Goal: Transaction & Acquisition: Purchase product/service

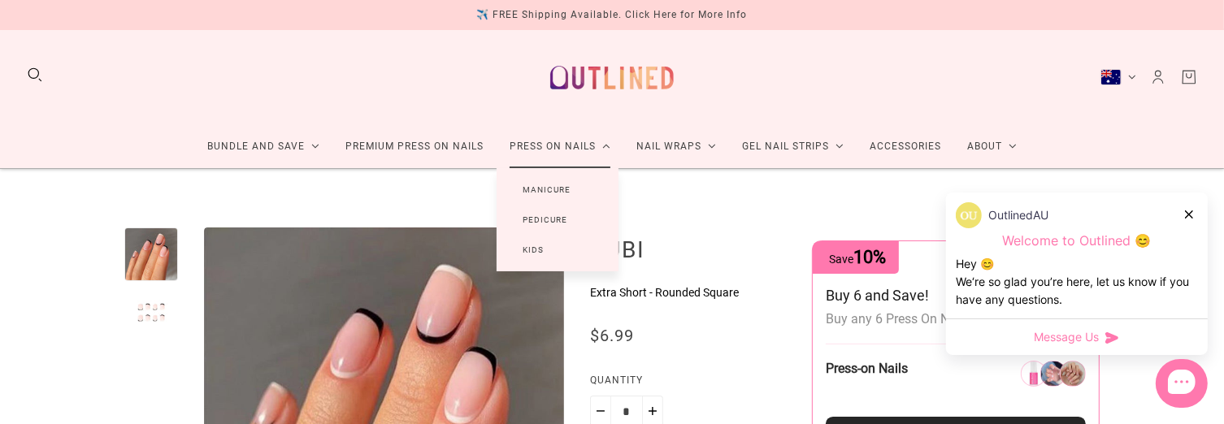
click at [576, 149] on link "Press On Nails" at bounding box center [559, 146] width 127 height 43
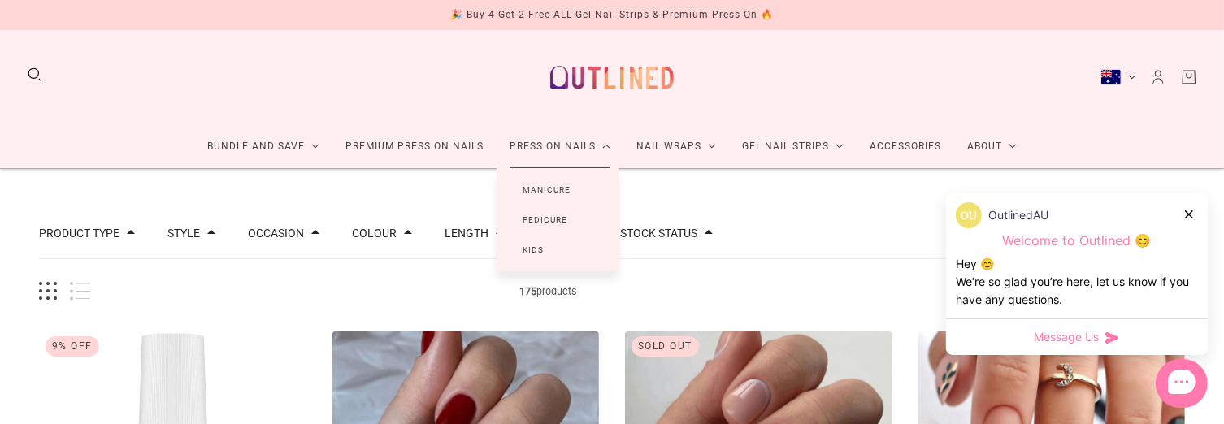
click at [546, 188] on link "Manicure" at bounding box center [546, 190] width 100 height 30
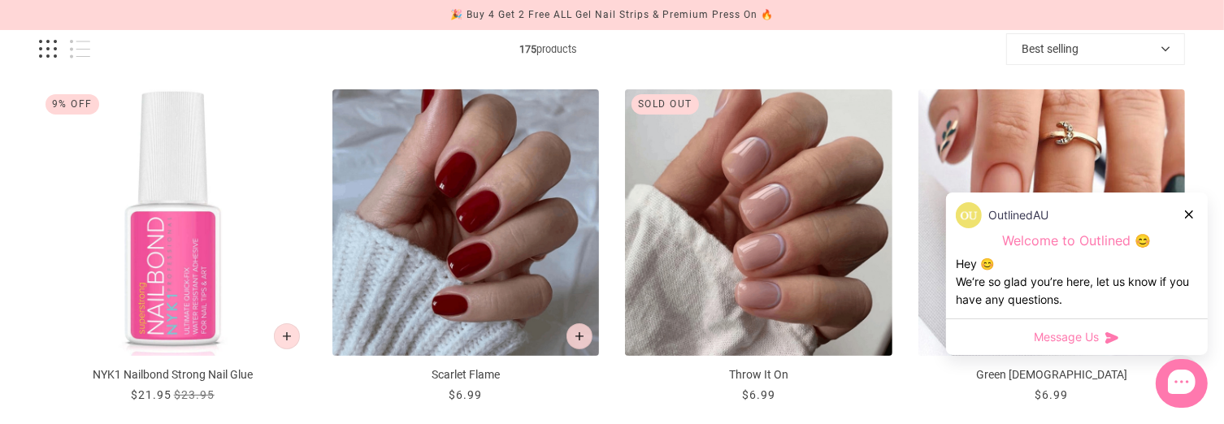
scroll to position [244, 0]
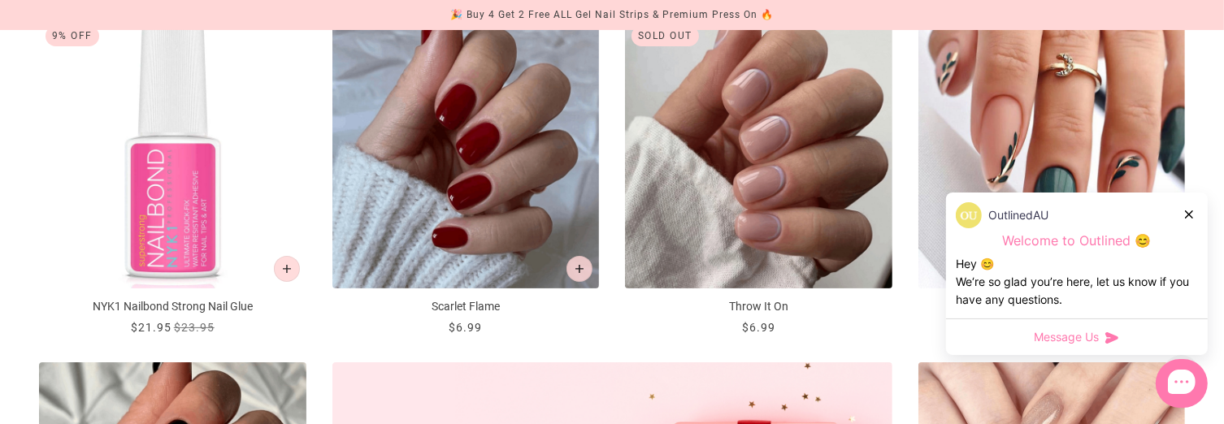
scroll to position [325, 0]
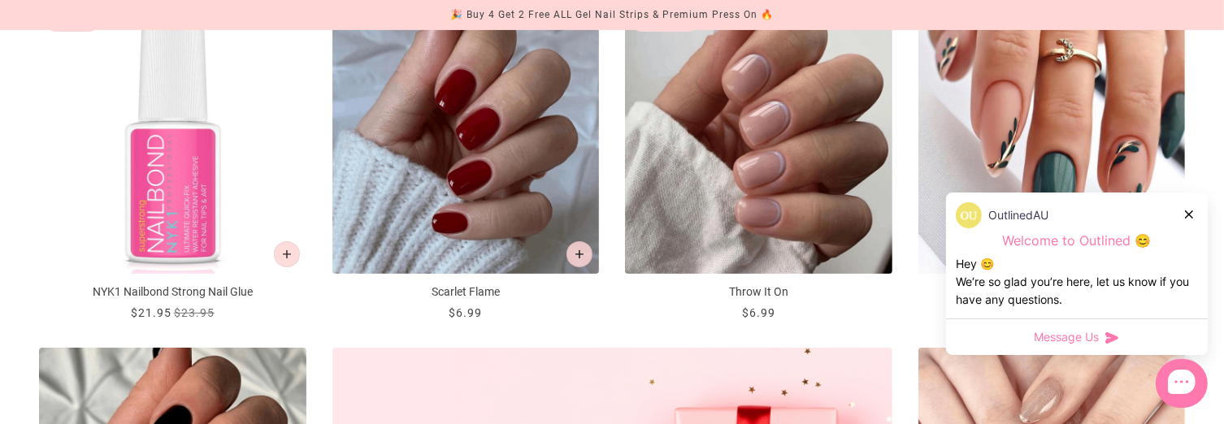
click at [1189, 214] on icon at bounding box center [1189, 214] width 8 height 8
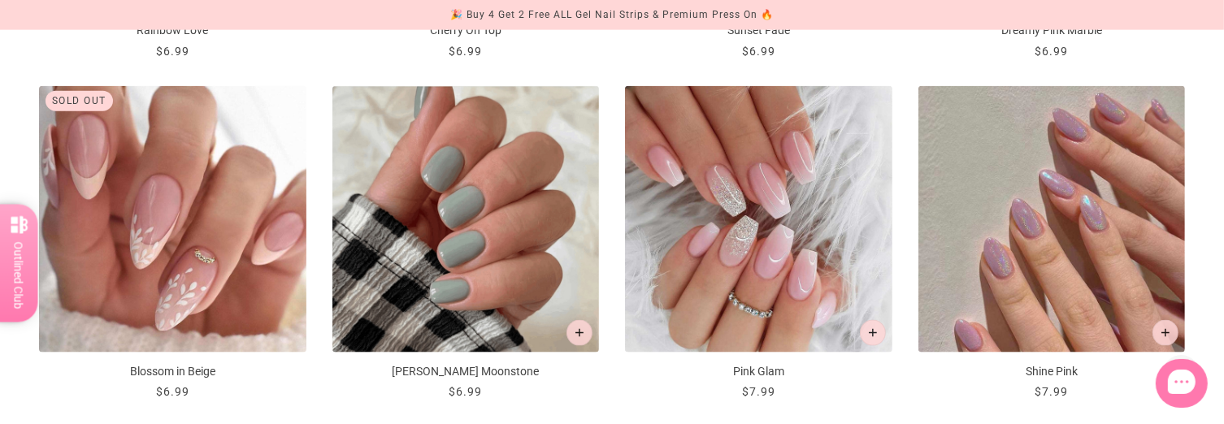
scroll to position [2031, 0]
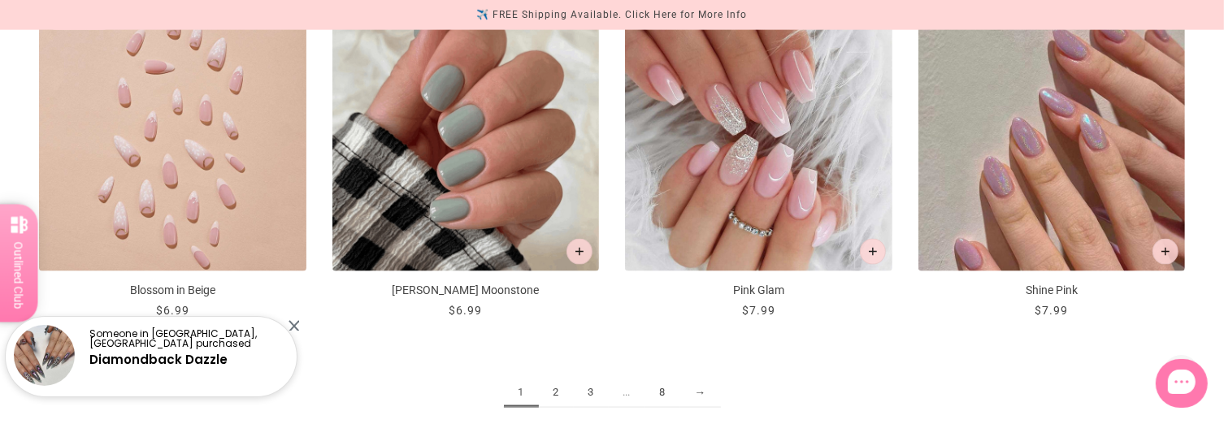
click at [182, 193] on img "Blossom in Beige" at bounding box center [172, 138] width 267 height 267
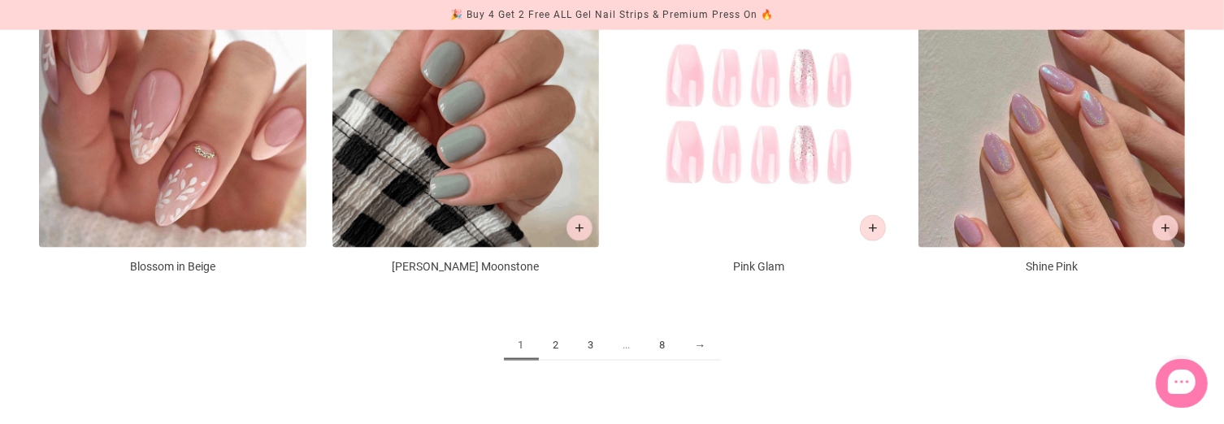
click at [757, 128] on img "Pink Glam" at bounding box center [758, 114] width 267 height 267
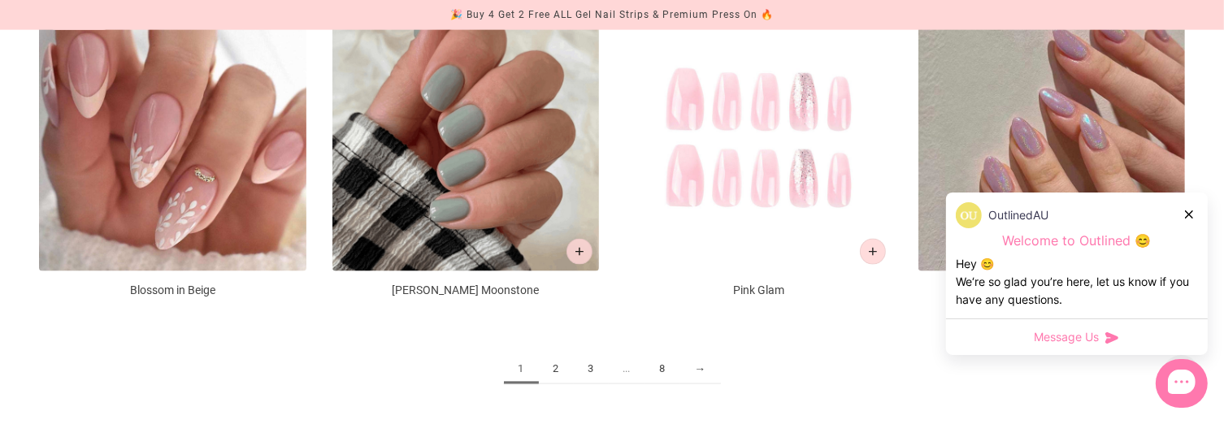
scroll to position [2031, 0]
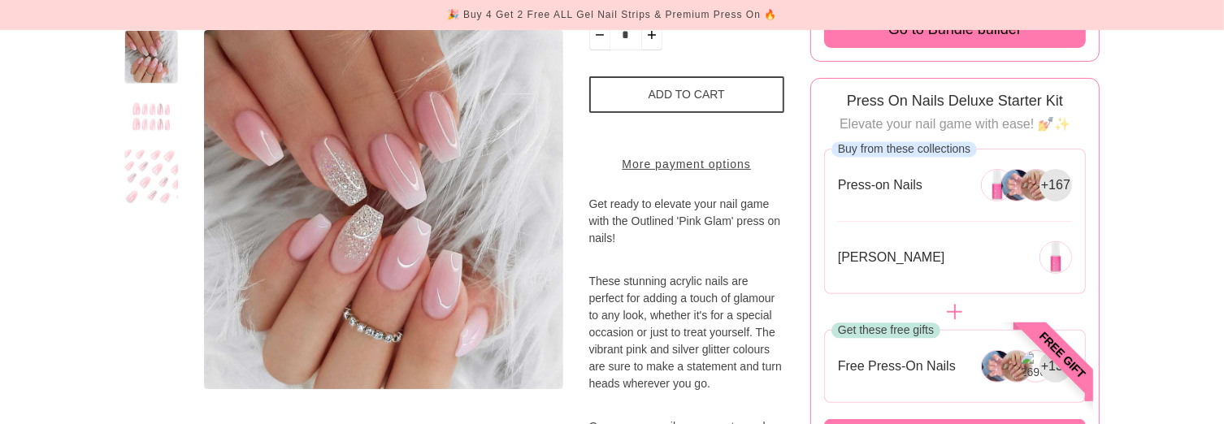
click at [693, 93] on button "Add to cart" at bounding box center [686, 94] width 195 height 37
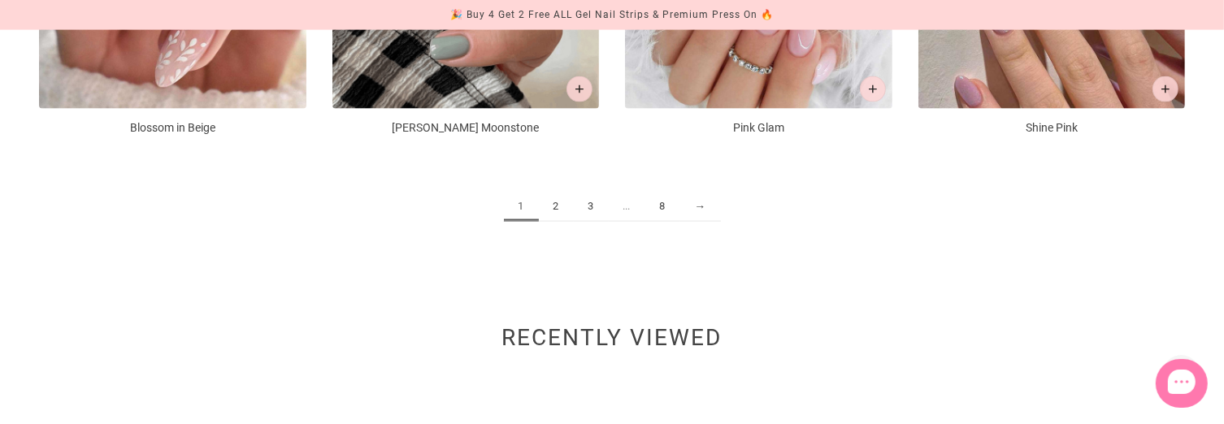
scroll to position [2194, 0]
click at [557, 200] on div "1 2 3 ... 8 →" at bounding box center [612, 214] width 1146 height 111
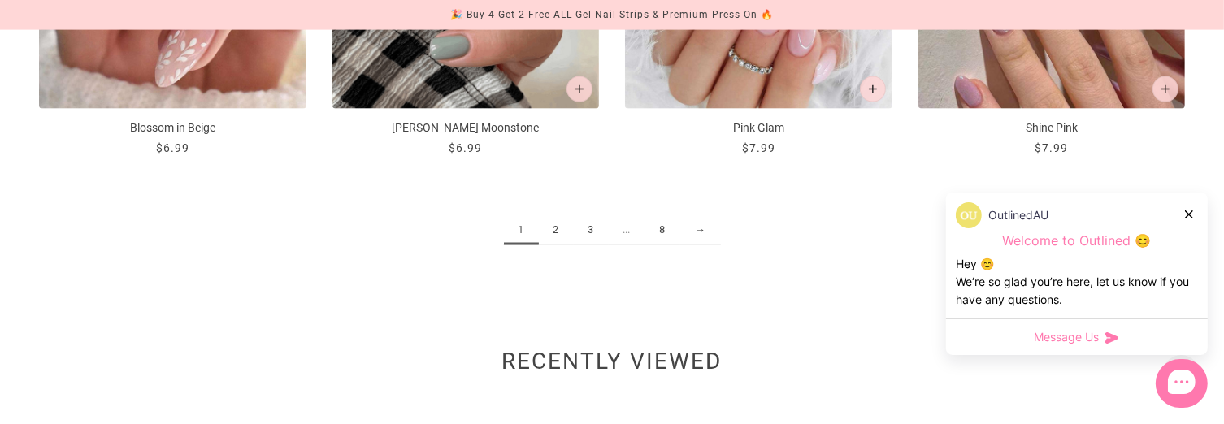
drag, startPoint x: 556, startPoint y: 227, endPoint x: 588, endPoint y: 268, distance: 52.7
click at [556, 232] on link "2" at bounding box center [556, 230] width 35 height 30
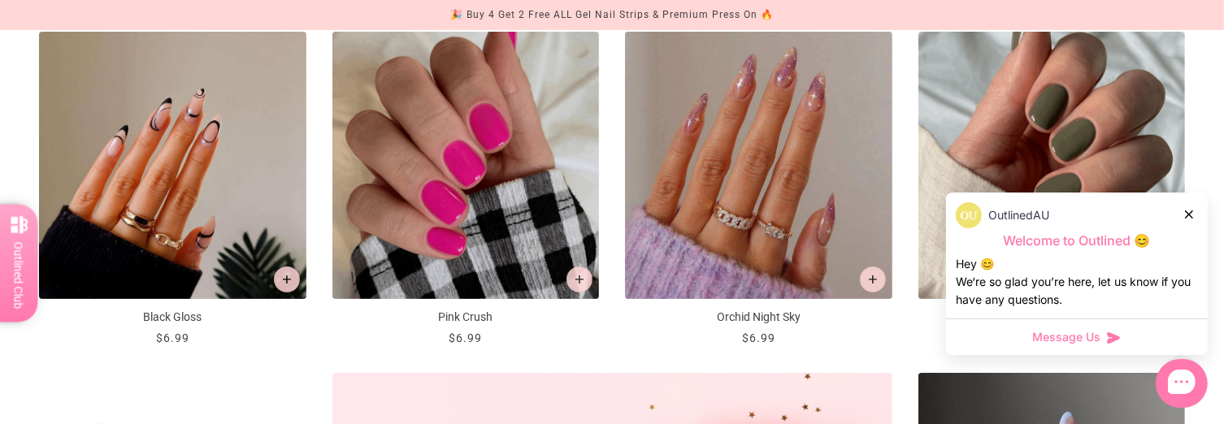
scroll to position [325, 0]
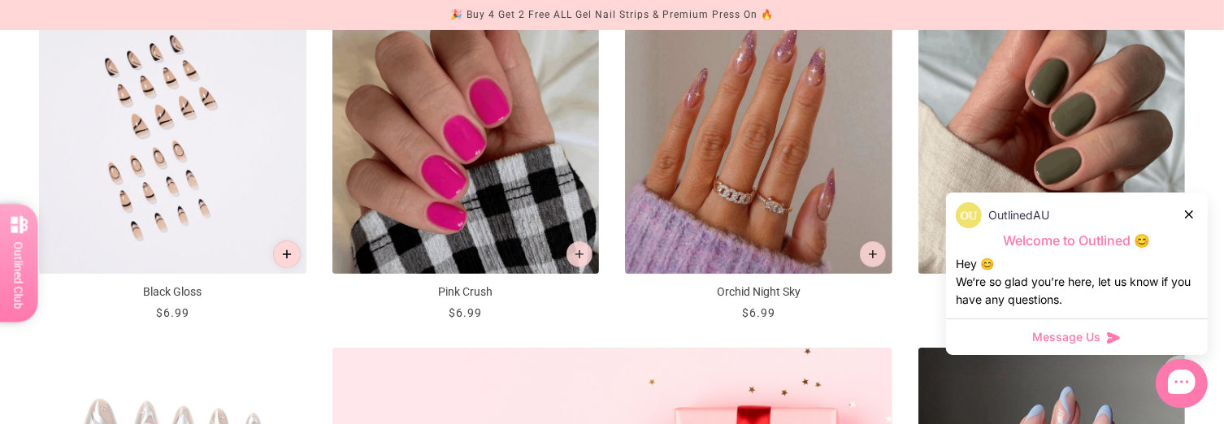
click at [287, 252] on icon "Add to cart" at bounding box center [286, 254] width 9 height 9
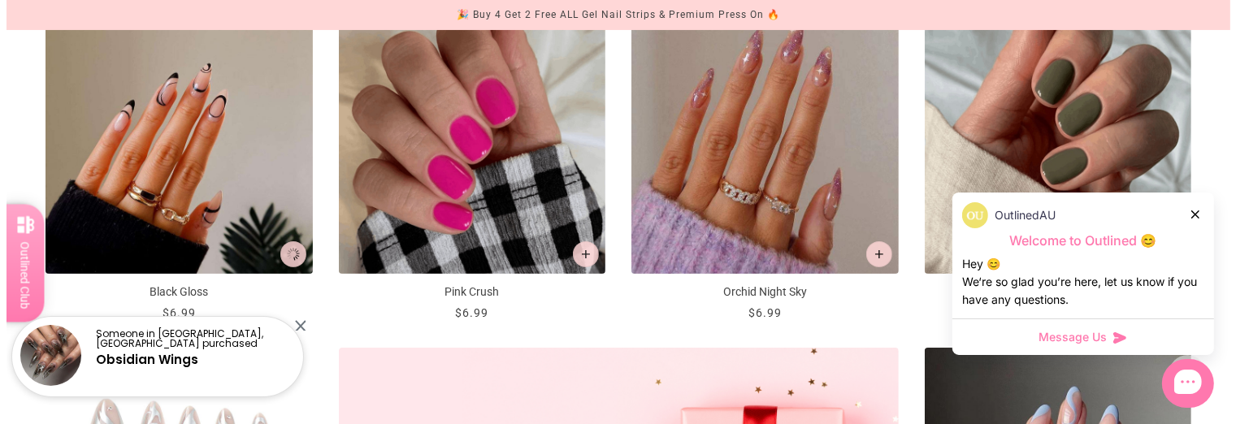
scroll to position [0, 0]
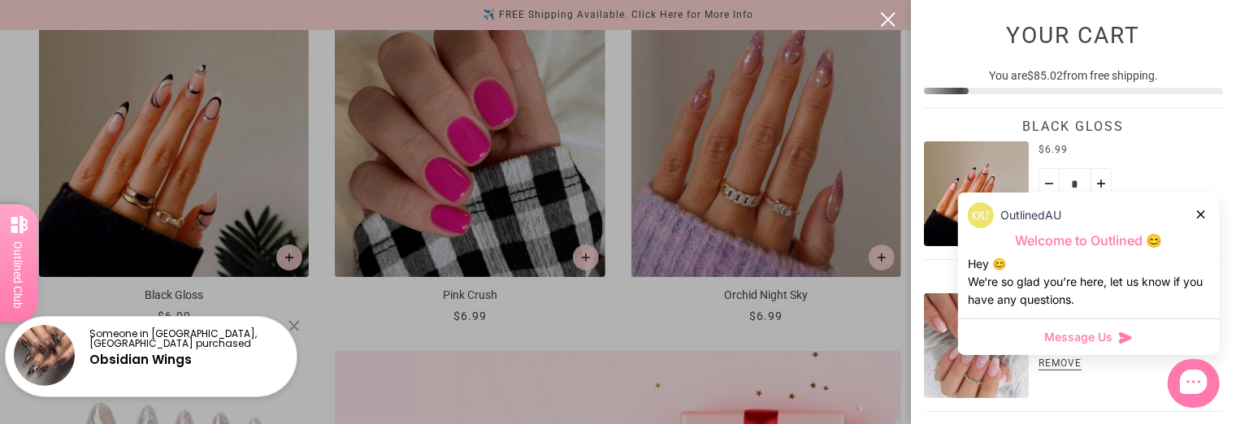
click at [1198, 211] on icon at bounding box center [1201, 214] width 8 height 8
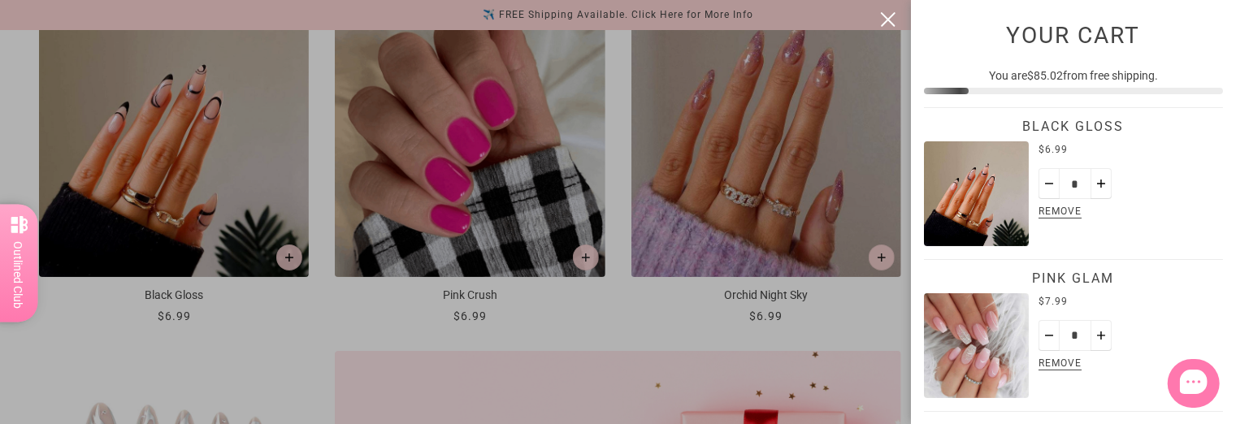
click at [302, 307] on div at bounding box center [618, 212] width 1236 height 424
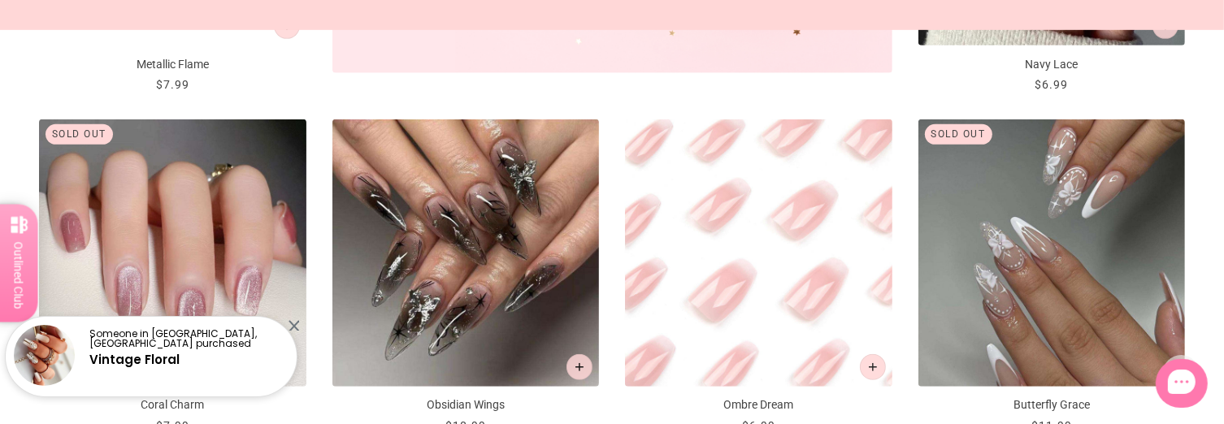
scroll to position [975, 0]
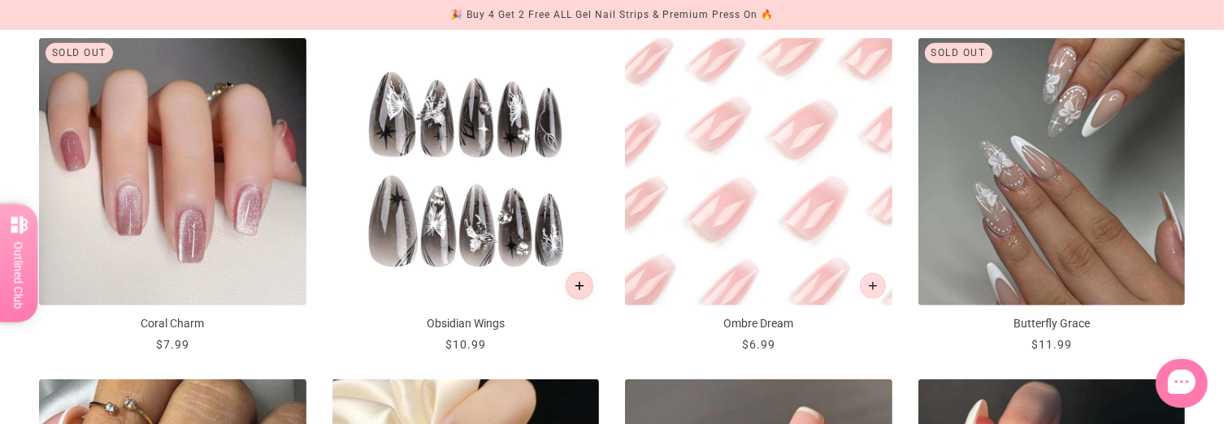
click at [578, 282] on icon "Add to cart" at bounding box center [579, 286] width 9 height 9
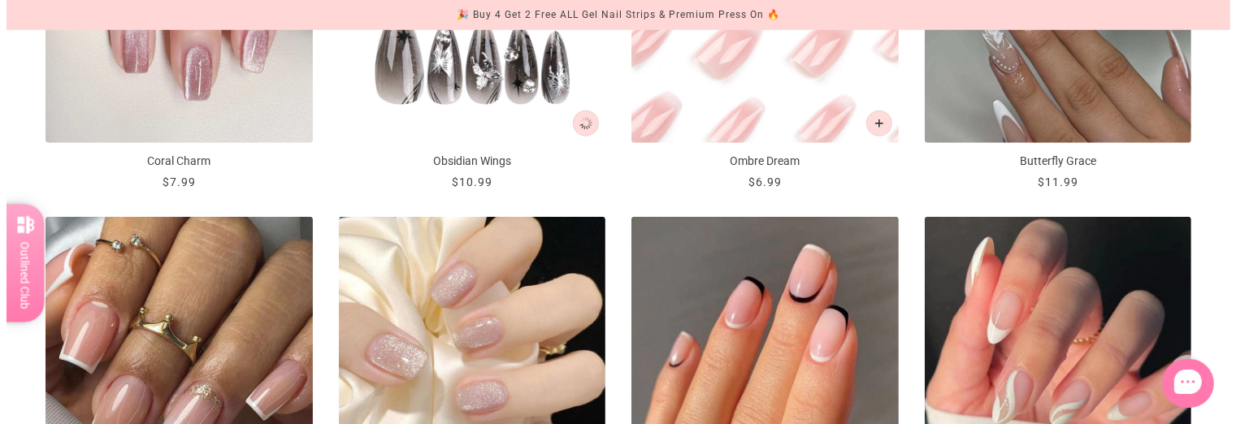
scroll to position [0, 0]
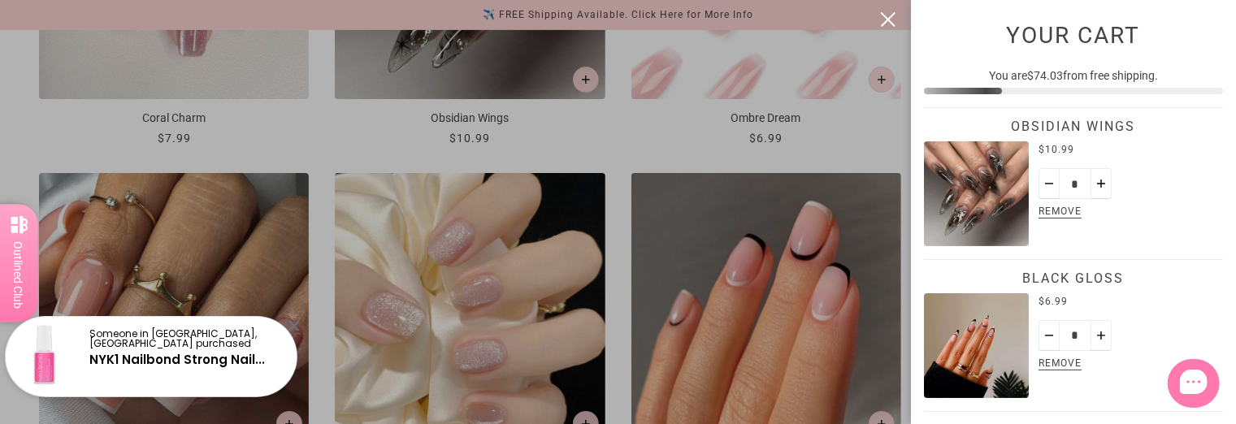
click at [905, 194] on div at bounding box center [618, 212] width 1236 height 424
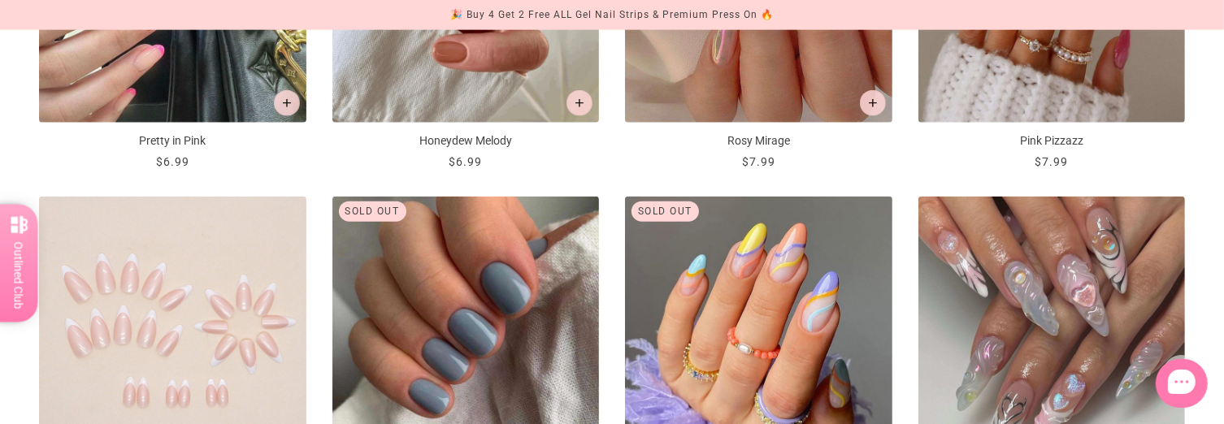
scroll to position [2002, 0]
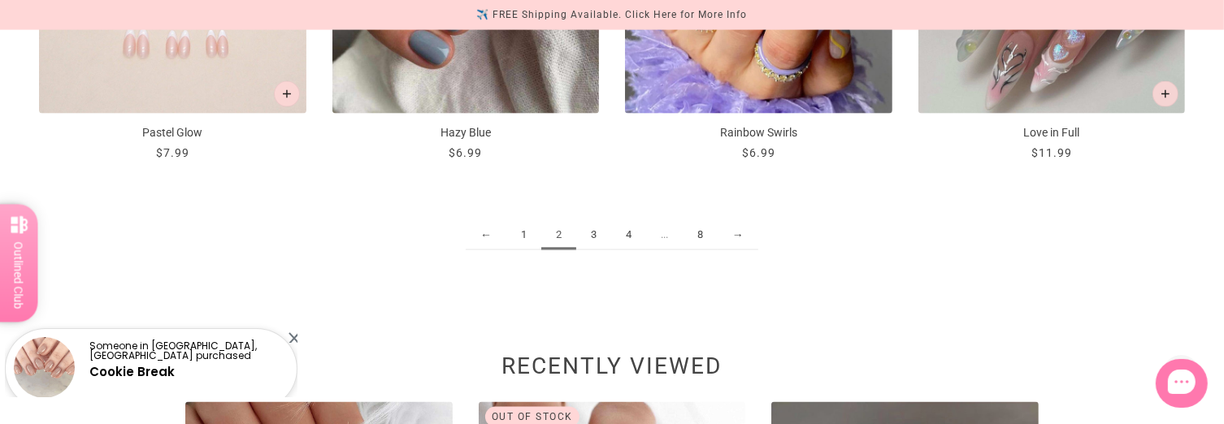
click at [594, 230] on link "3" at bounding box center [593, 235] width 35 height 30
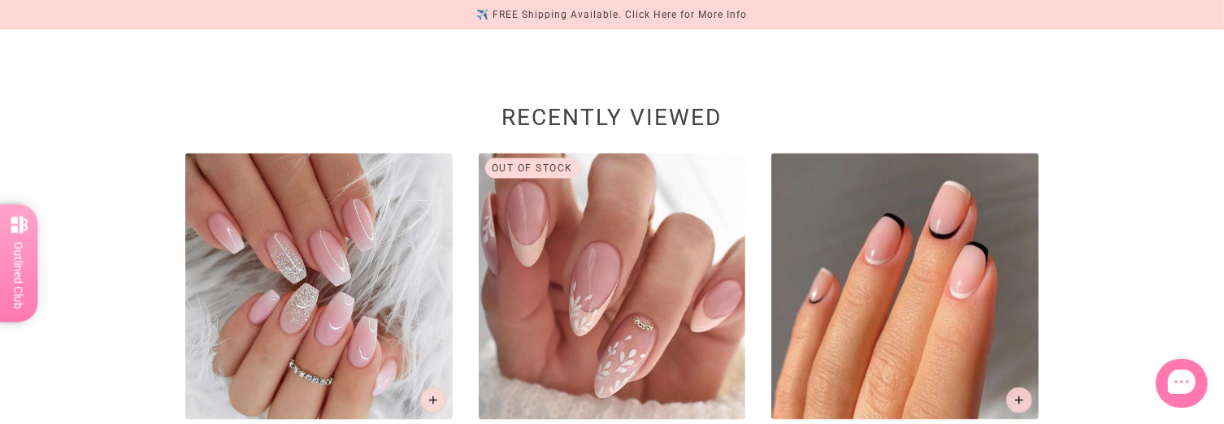
scroll to position [2194, 0]
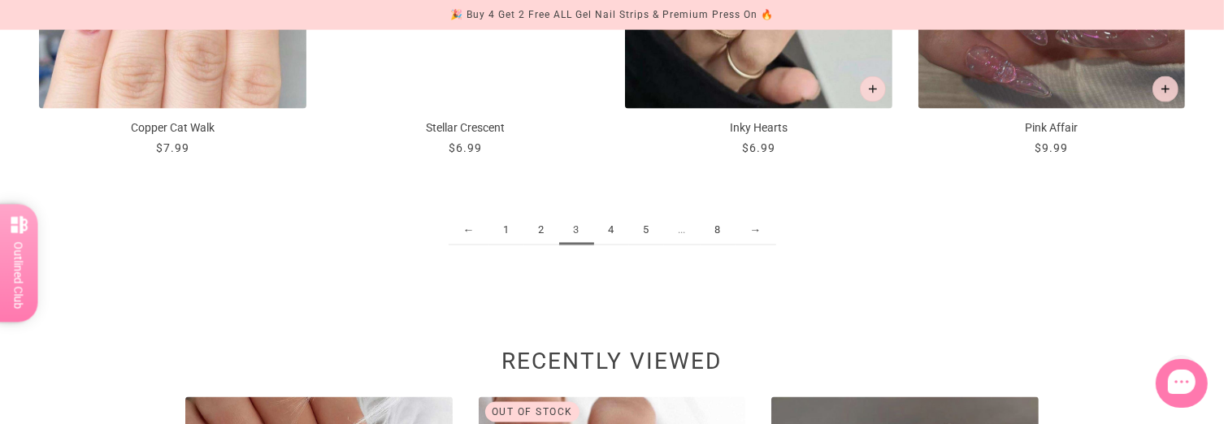
click at [616, 231] on link "4" at bounding box center [611, 230] width 35 height 30
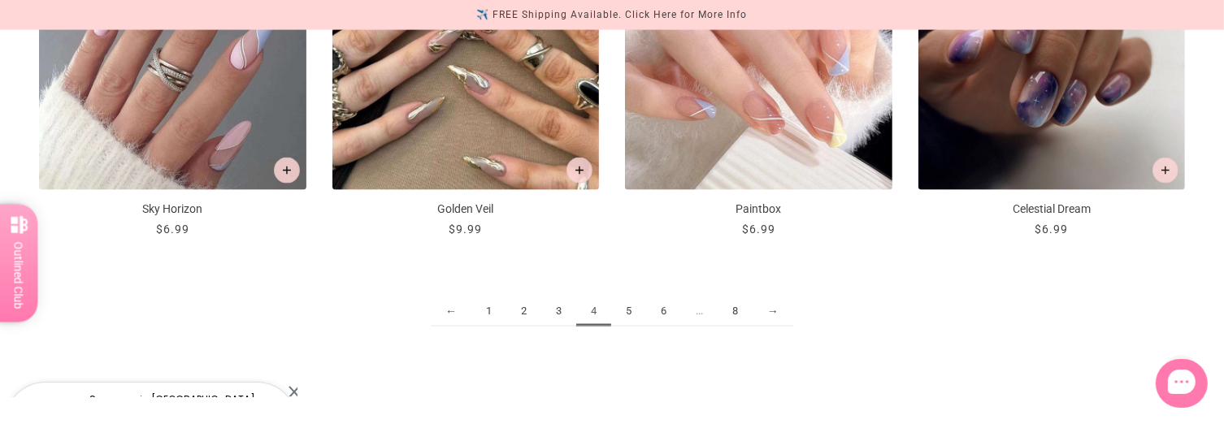
scroll to position [2275, 0]
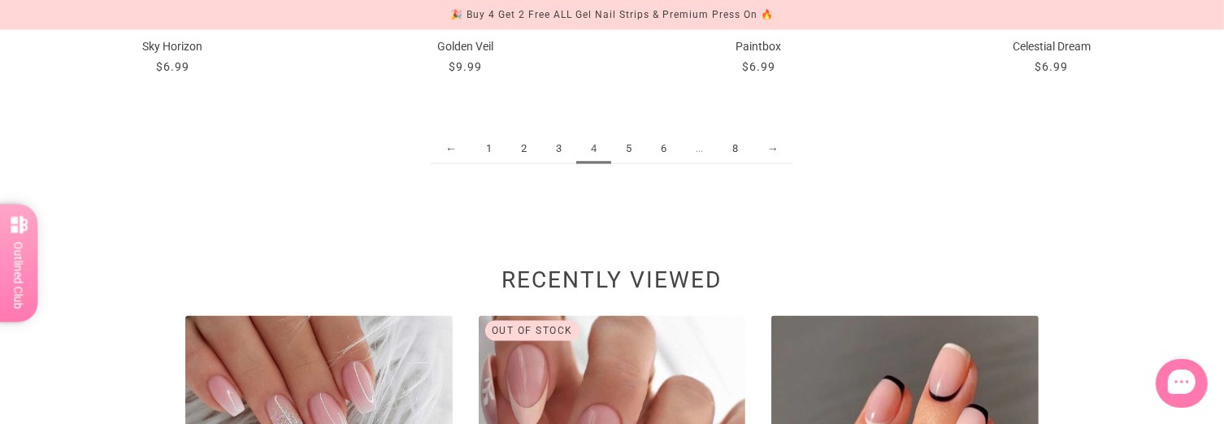
click at [631, 149] on link "5" at bounding box center [628, 149] width 35 height 30
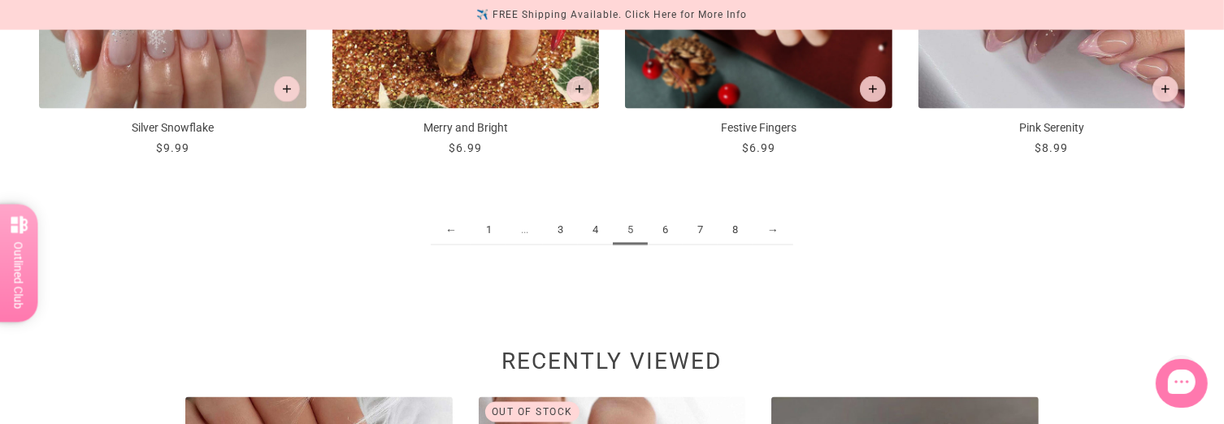
scroll to position [2356, 0]
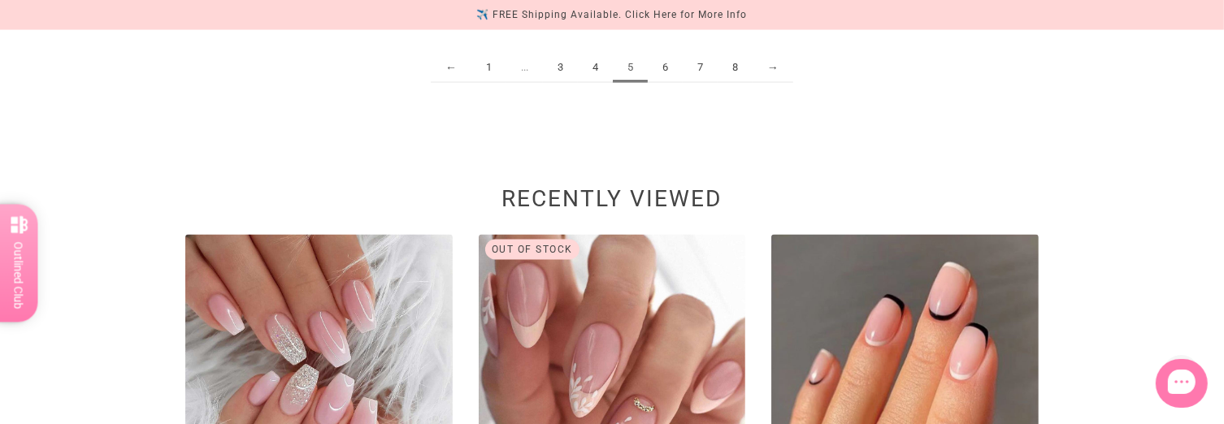
click at [665, 70] on link "6" at bounding box center [665, 68] width 35 height 30
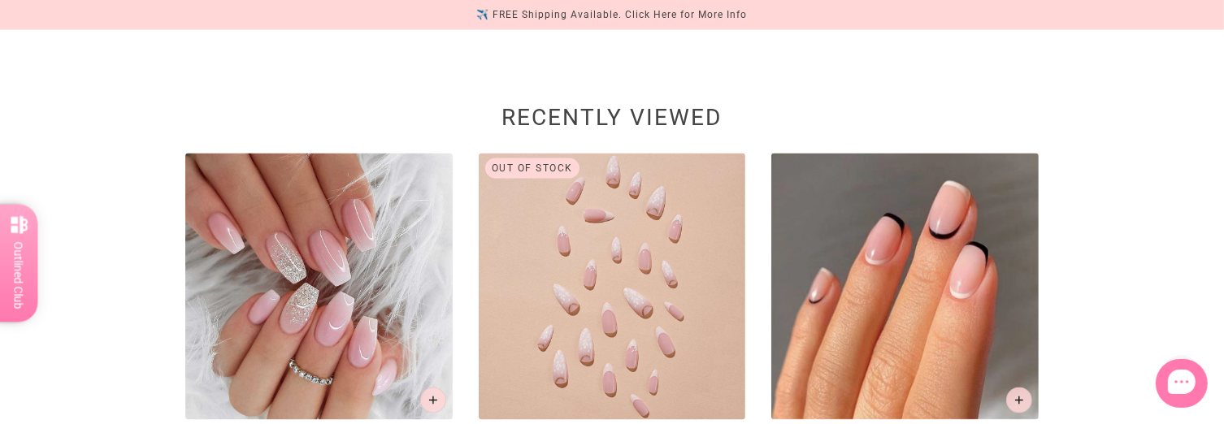
scroll to position [2275, 0]
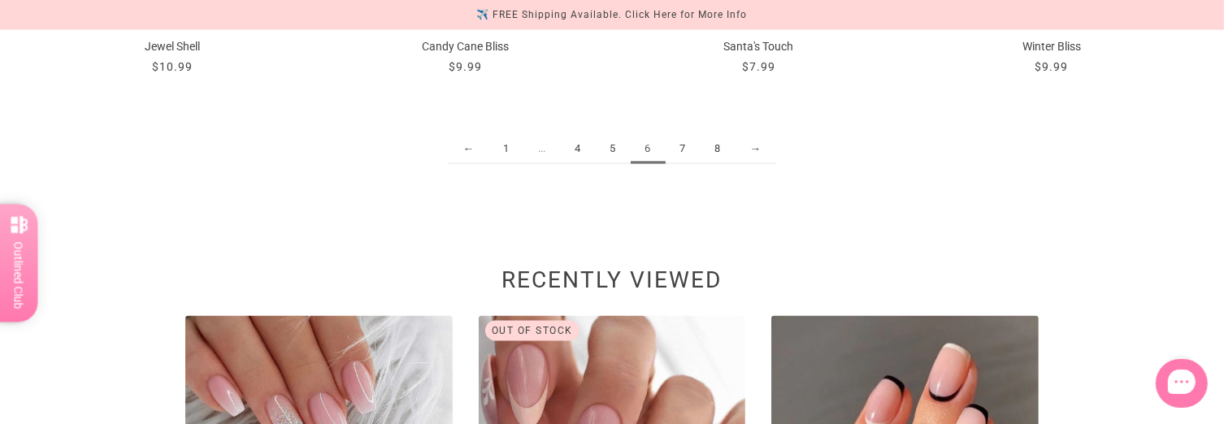
click at [680, 145] on link "7" at bounding box center [682, 149] width 35 height 30
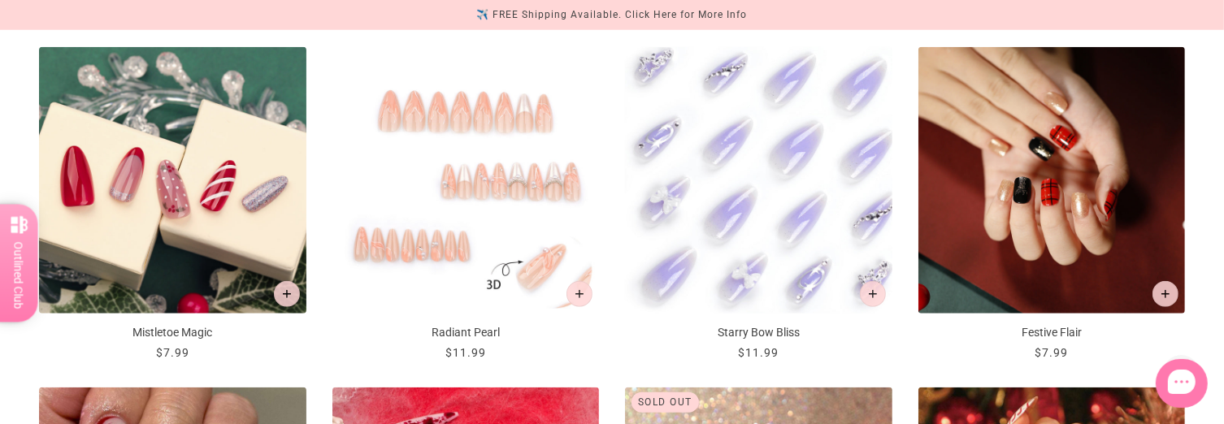
scroll to position [1381, 0]
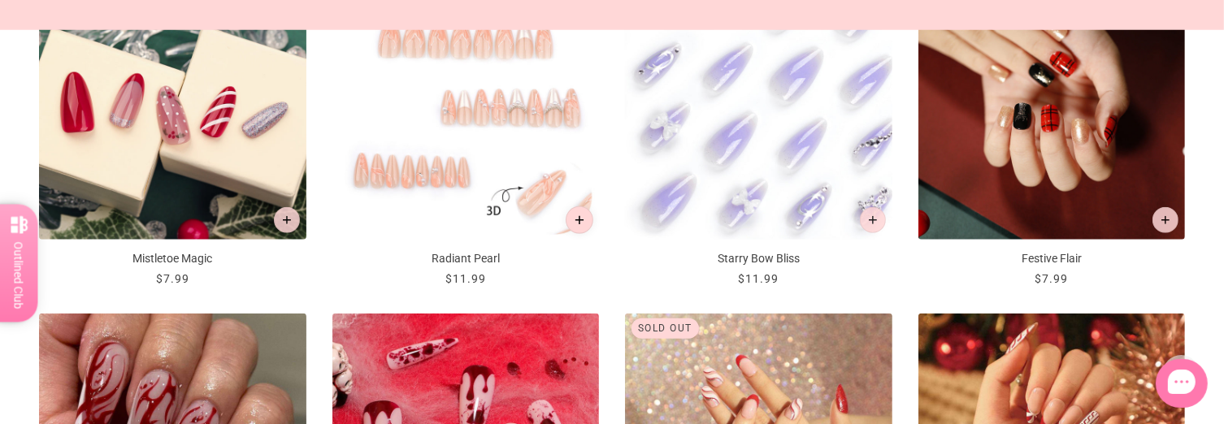
click at [585, 216] on button "Add to cart" at bounding box center [579, 221] width 28 height 28
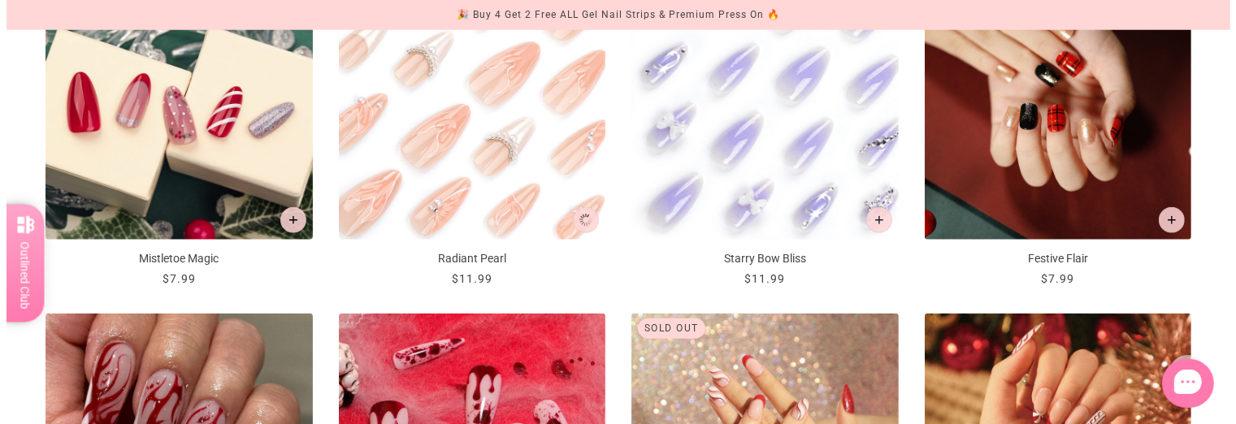
scroll to position [0, 0]
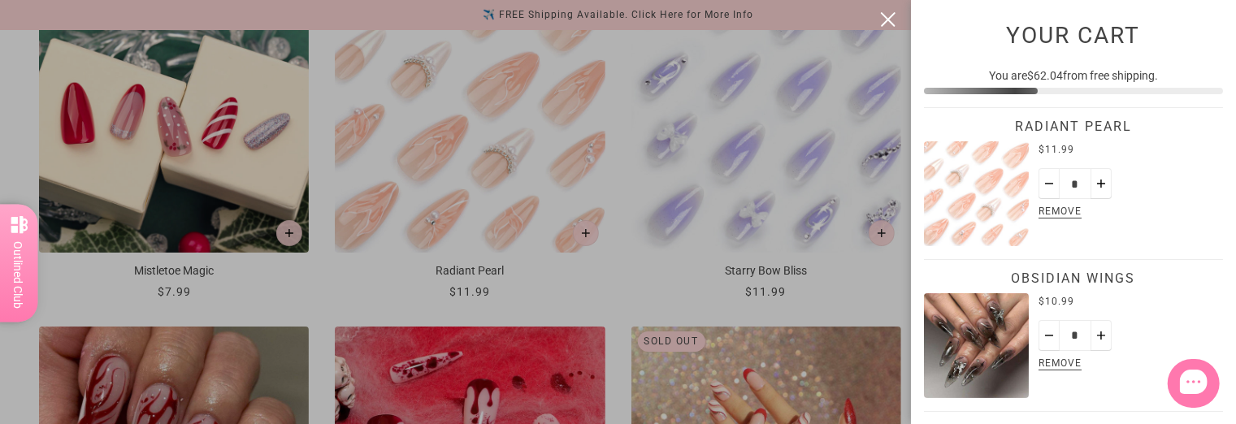
click at [898, 80] on div at bounding box center [618, 212] width 1236 height 424
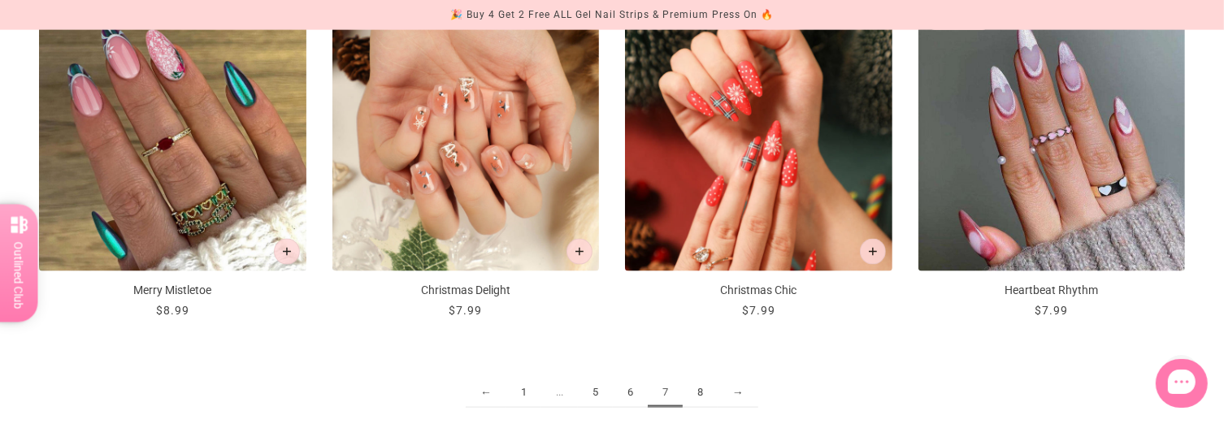
scroll to position [2275, 0]
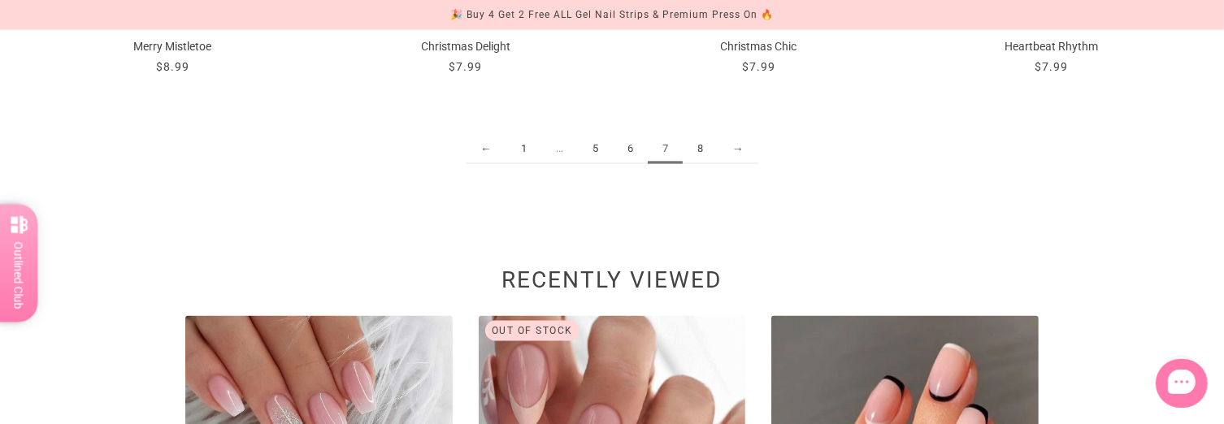
click at [702, 141] on link "8" at bounding box center [699, 149] width 35 height 30
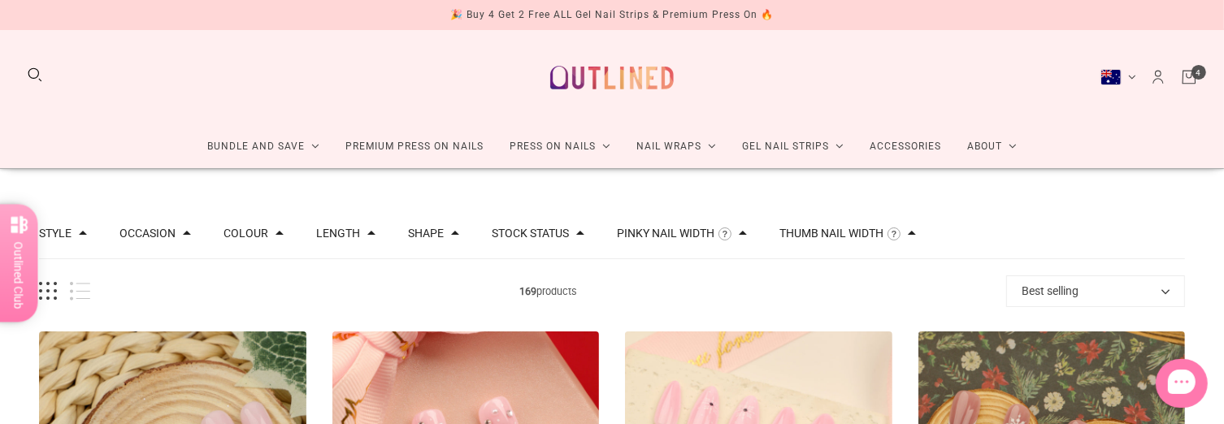
click at [1191, 75] on link "Cart" at bounding box center [1189, 77] width 18 height 18
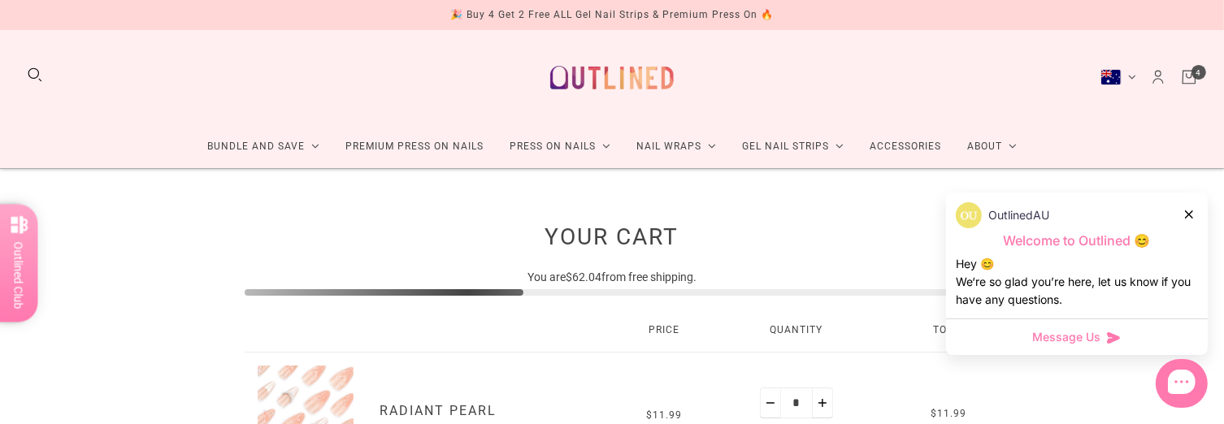
click at [1189, 214] on icon at bounding box center [1189, 214] width 8 height 8
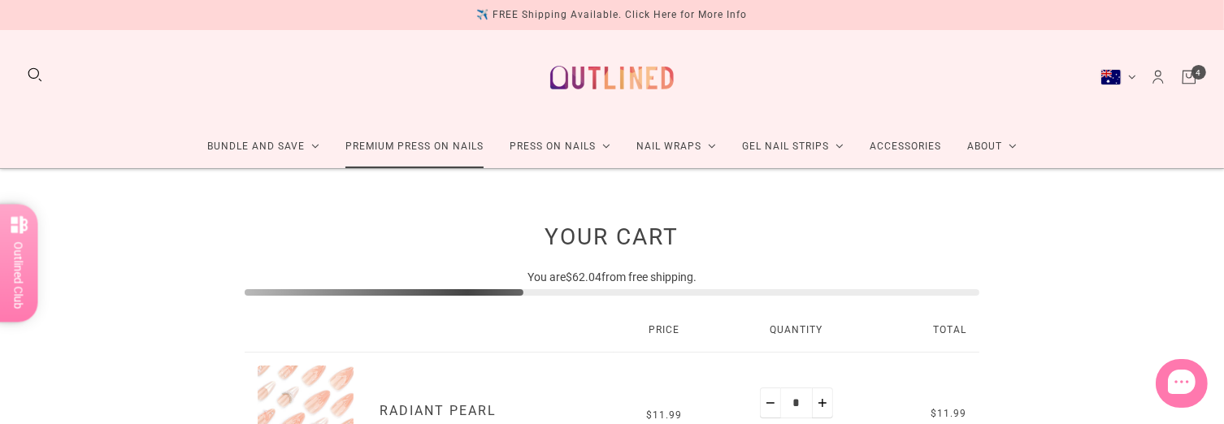
click at [419, 153] on link "Premium Press On Nails" at bounding box center [414, 146] width 164 height 43
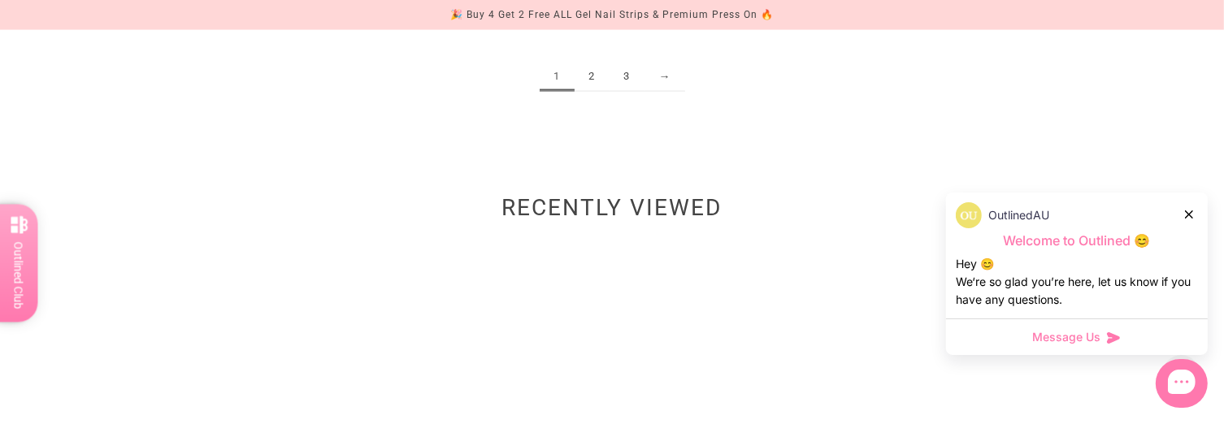
scroll to position [2356, 0]
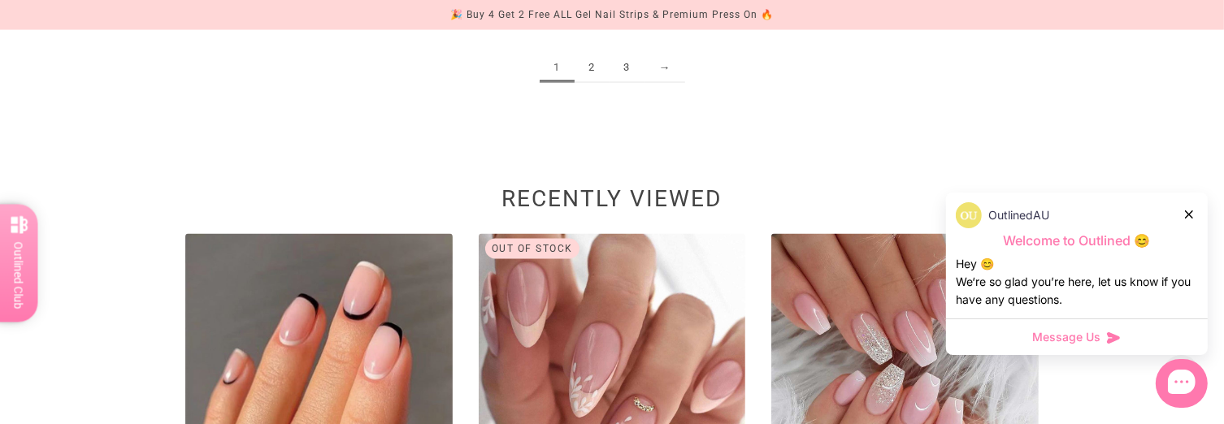
click at [591, 69] on link "2" at bounding box center [591, 68] width 35 height 30
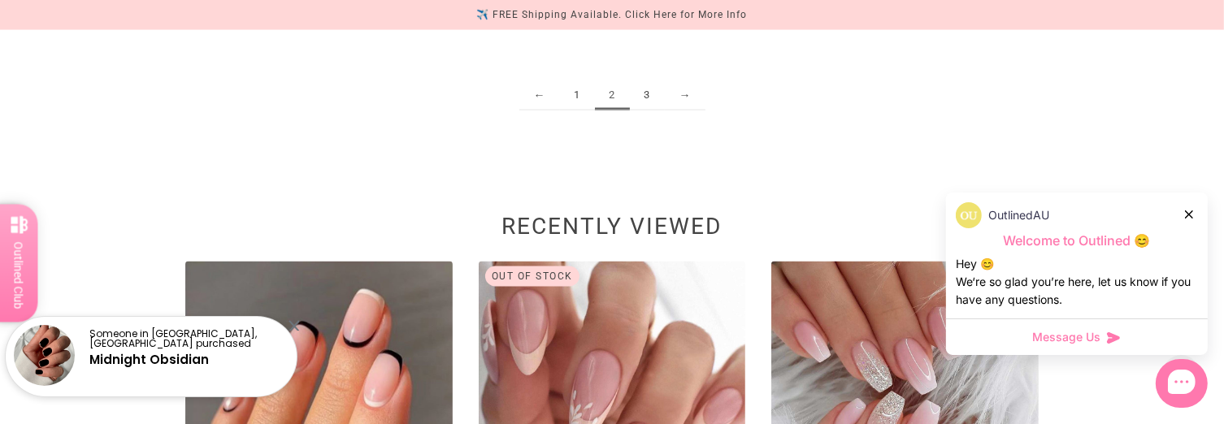
scroll to position [2343, 0]
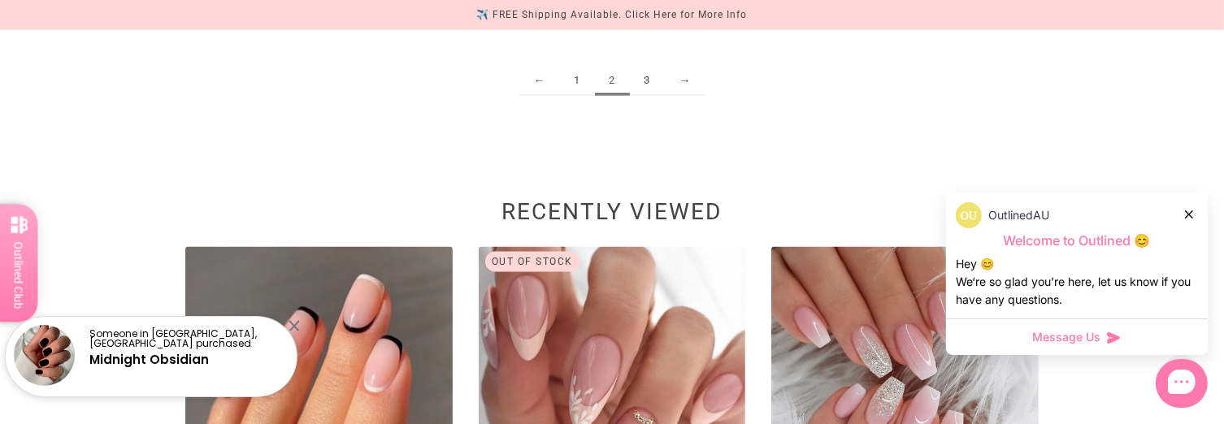
click at [640, 77] on link "3" at bounding box center [647, 81] width 35 height 30
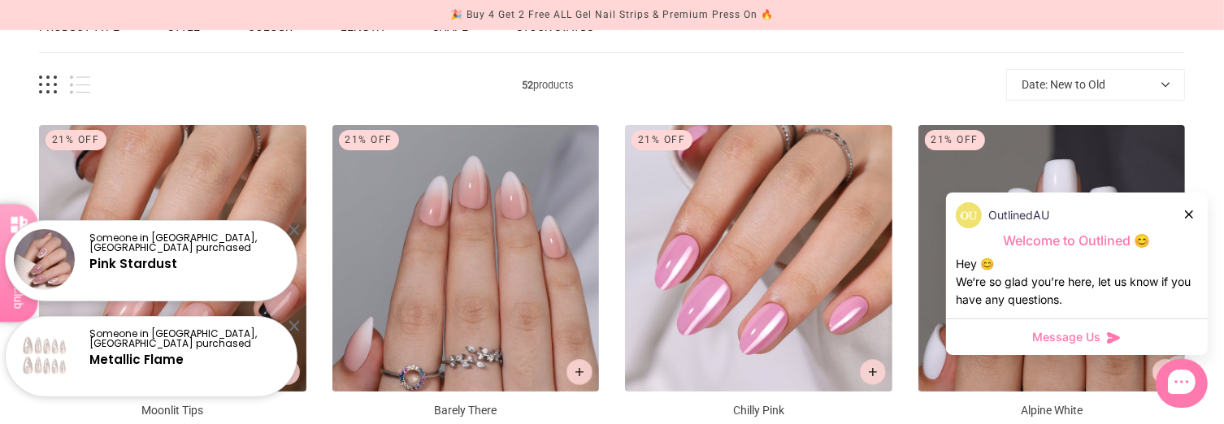
scroll to position [244, 0]
